Goal: Task Accomplishment & Management: Use online tool/utility

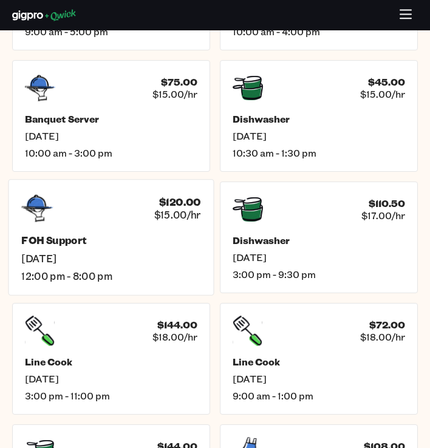
scroll to position [440, 0]
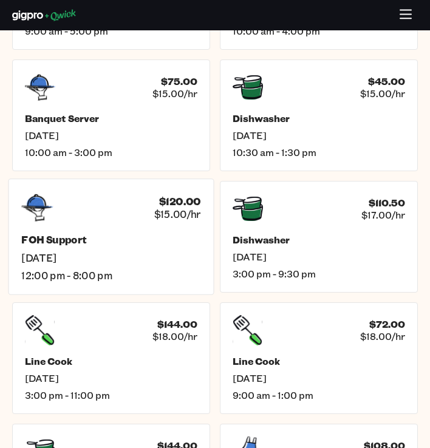
click at [126, 243] on h5 "FOH Support" at bounding box center [110, 240] width 179 height 13
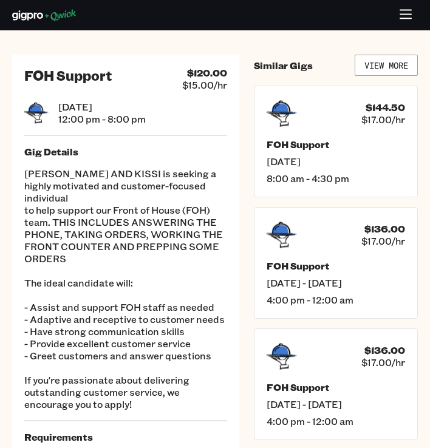
click at [198, 229] on p "EDEN AND KISSI is seeking a highly motivated and customer-focused individual to…" at bounding box center [125, 289] width 203 height 243
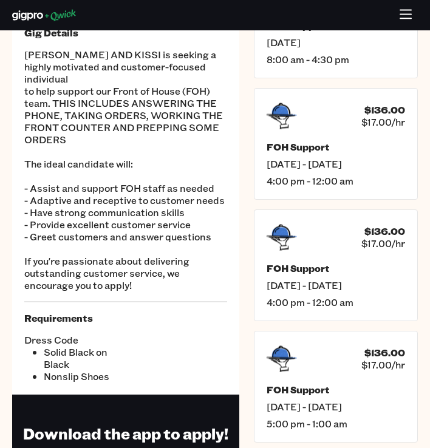
scroll to position [155, 0]
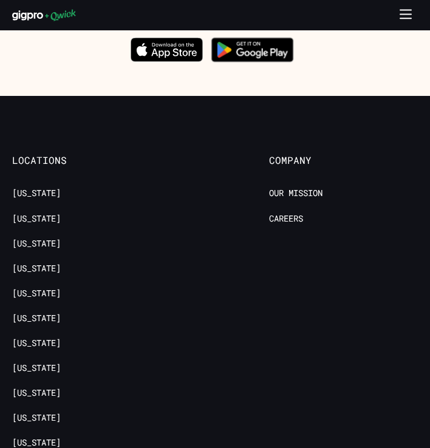
scroll to position [1165, 0]
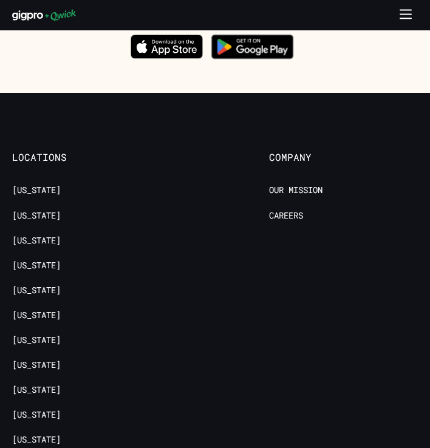
click at [197, 43] on icon "Download on the App Store" at bounding box center [167, 46] width 72 height 23
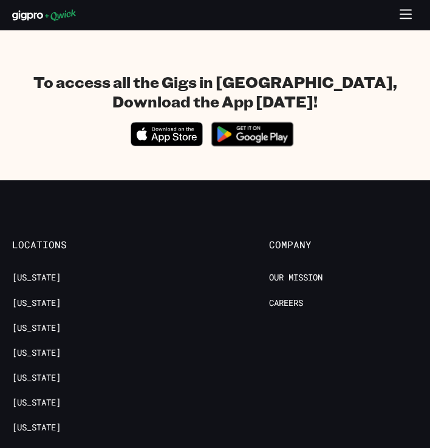
scroll to position [1077, 0]
